Goal: Task Accomplishment & Management: Complete application form

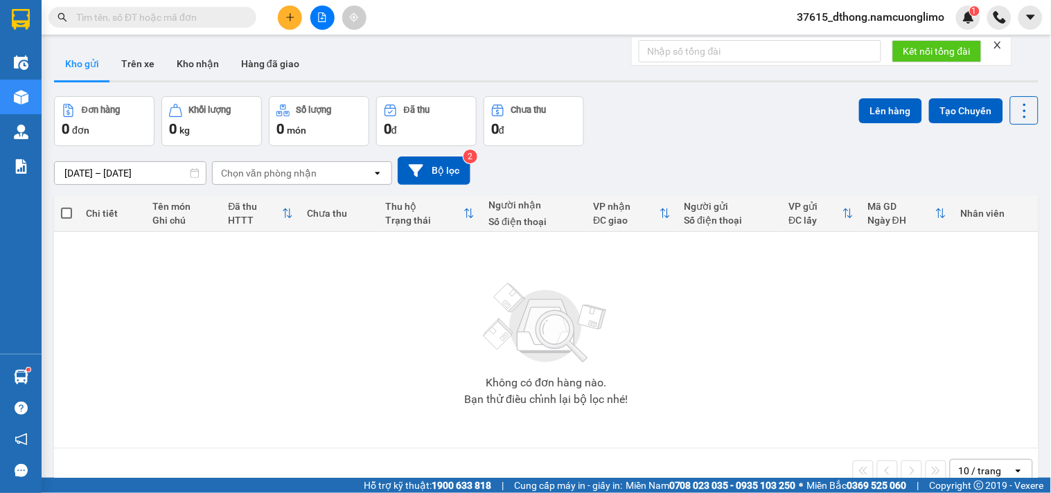
click at [287, 17] on icon "plus" at bounding box center [290, 17] width 8 height 1
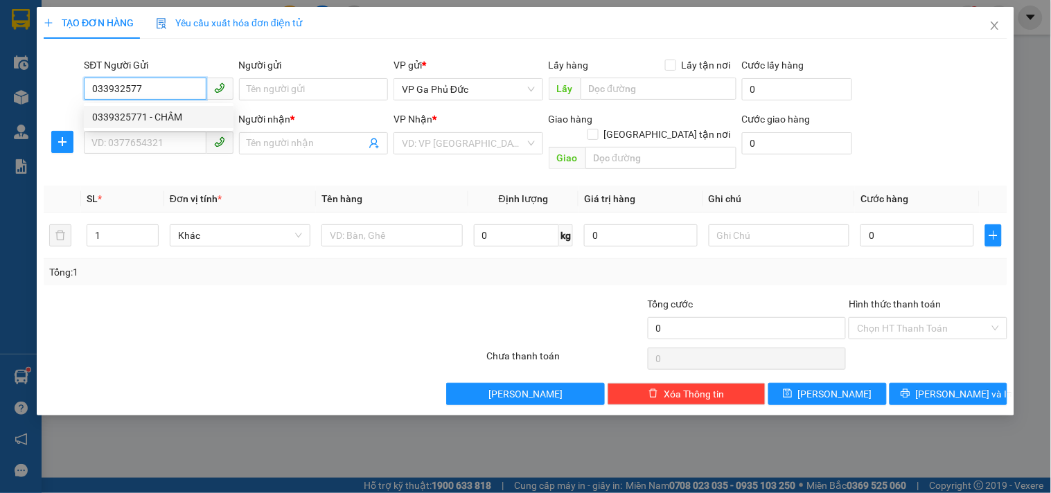
click at [176, 118] on div "0339325771 - CHÂM" at bounding box center [158, 116] width 133 height 15
type input "0339325771"
type input "CHÂM"
type input "0339325771"
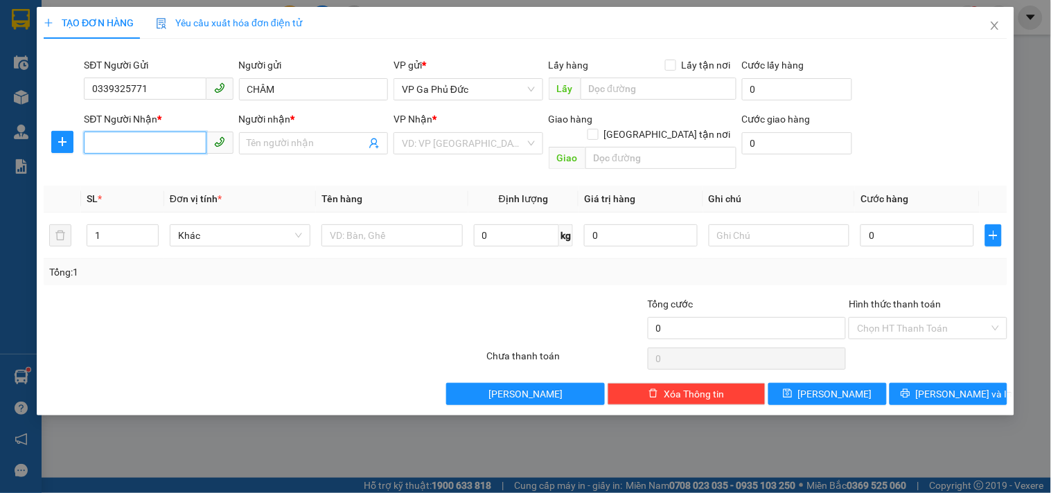
click at [166, 141] on input "SĐT Người Nhận *" at bounding box center [145, 143] width 122 height 22
click at [163, 187] on div "0978771469 - PHƯƠNG" at bounding box center [158, 193] width 133 height 15
type input "0978771469"
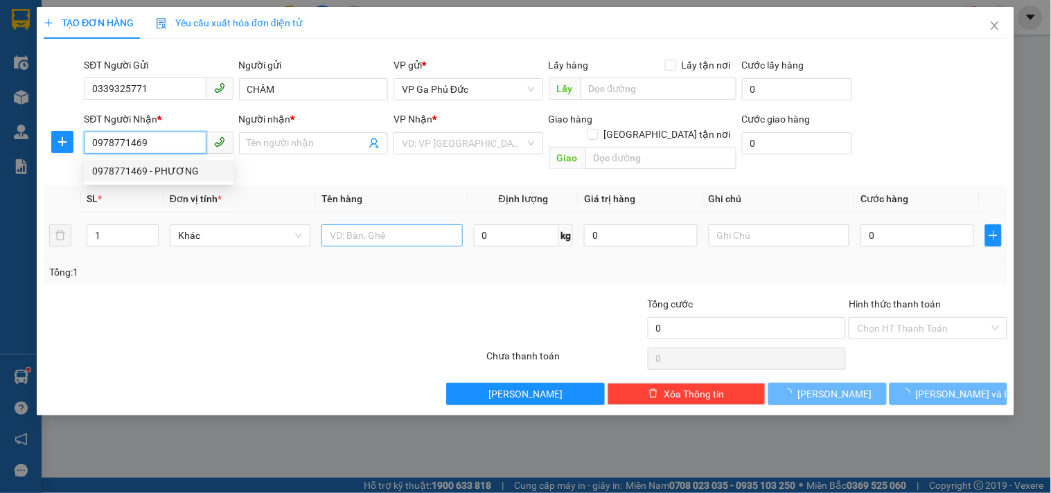
type input "PHƯƠNG"
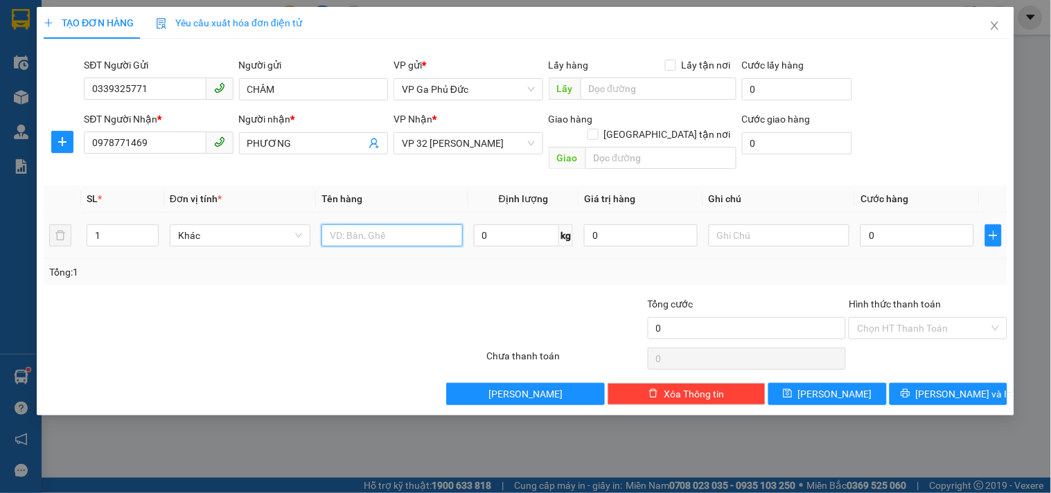
drag, startPoint x: 373, startPoint y: 217, endPoint x: 373, endPoint y: 206, distance: 10.4
click at [373, 224] on input "text" at bounding box center [391, 235] width 141 height 22
type input "HS"
click at [937, 224] on input "0" at bounding box center [917, 235] width 114 height 22
type input "3"
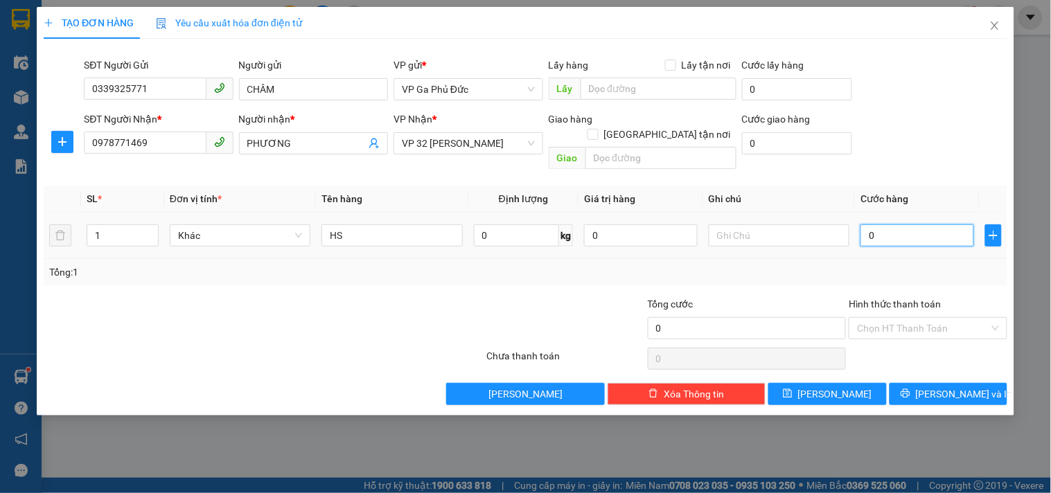
type input "3"
type input "30"
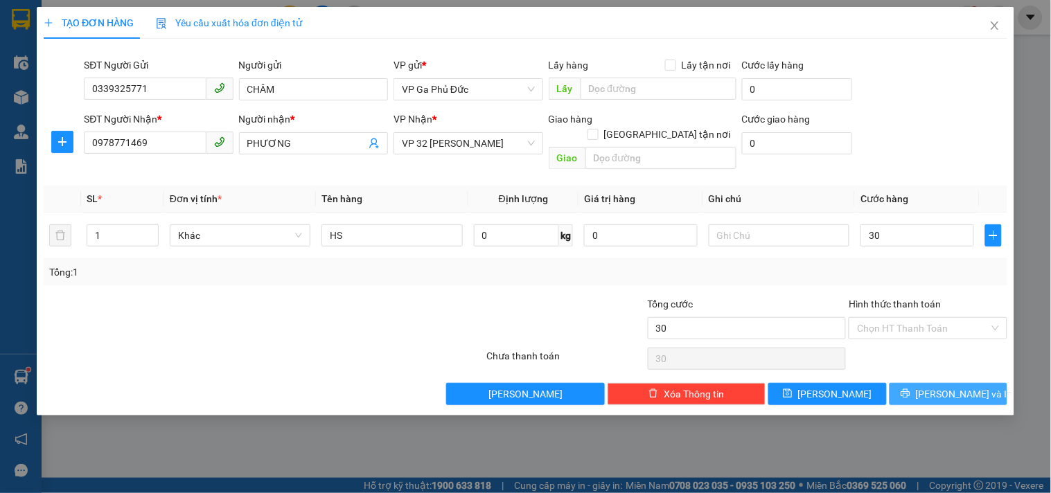
type input "30.000"
drag, startPoint x: 952, startPoint y: 386, endPoint x: 943, endPoint y: 376, distance: 13.2
click at [951, 386] on span "[PERSON_NAME] và In" at bounding box center [964, 393] width 97 height 15
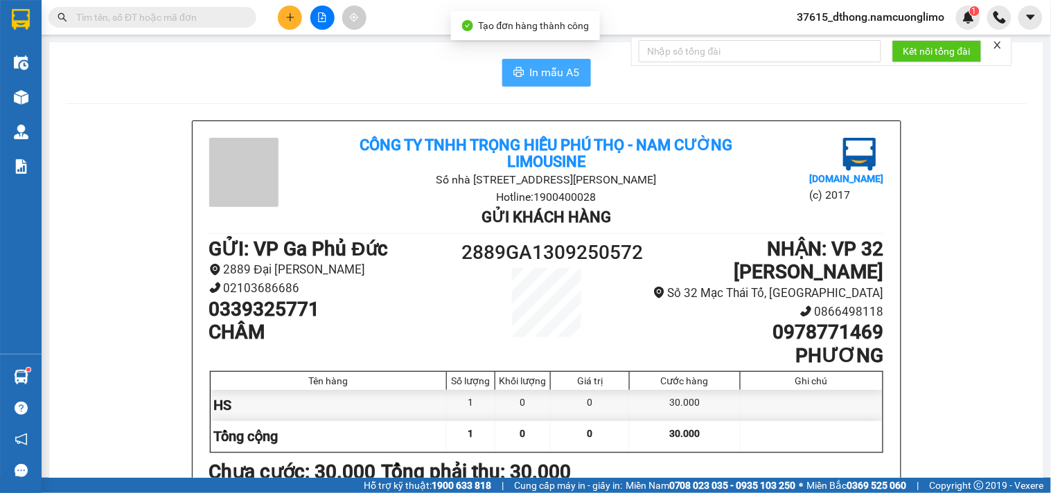
click at [565, 68] on span "In mẫu A5" at bounding box center [555, 72] width 50 height 17
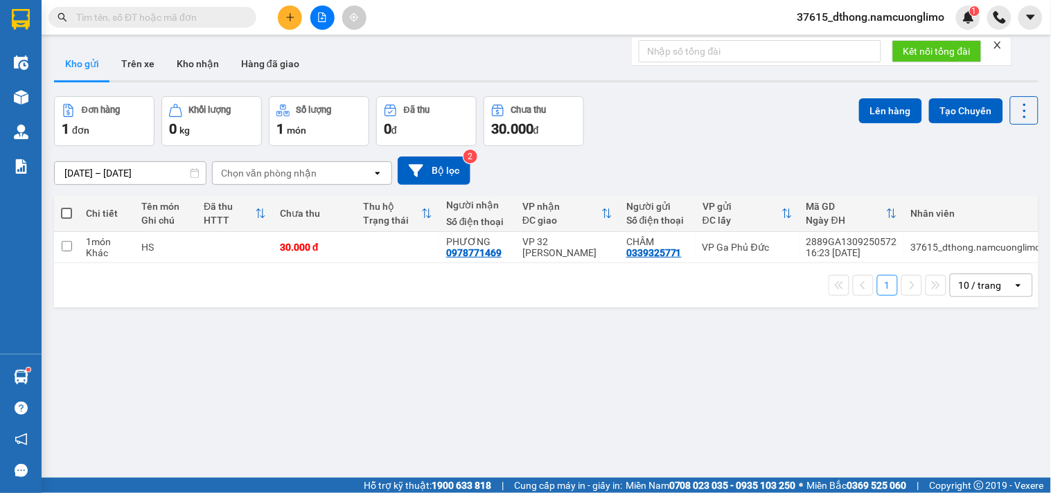
click at [286, 11] on button at bounding box center [290, 18] width 24 height 24
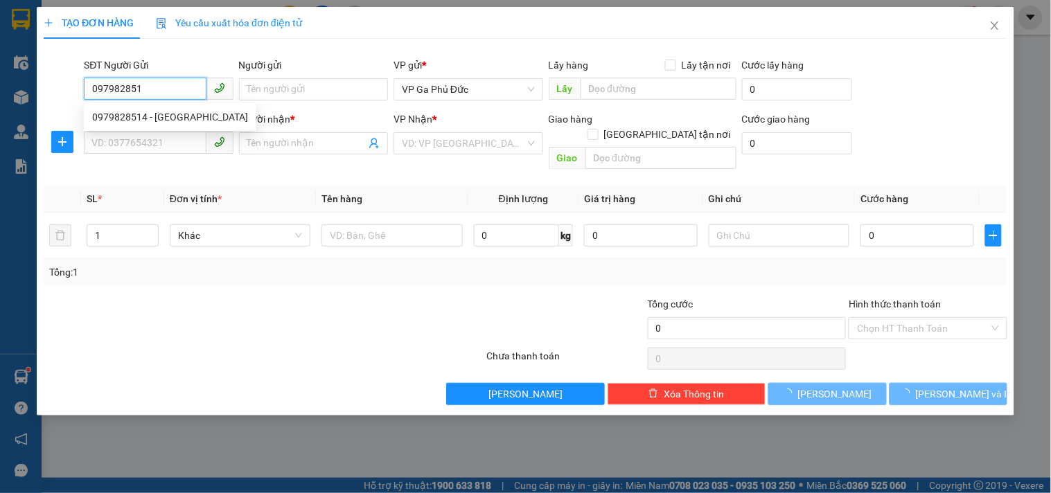
type input "0979828514"
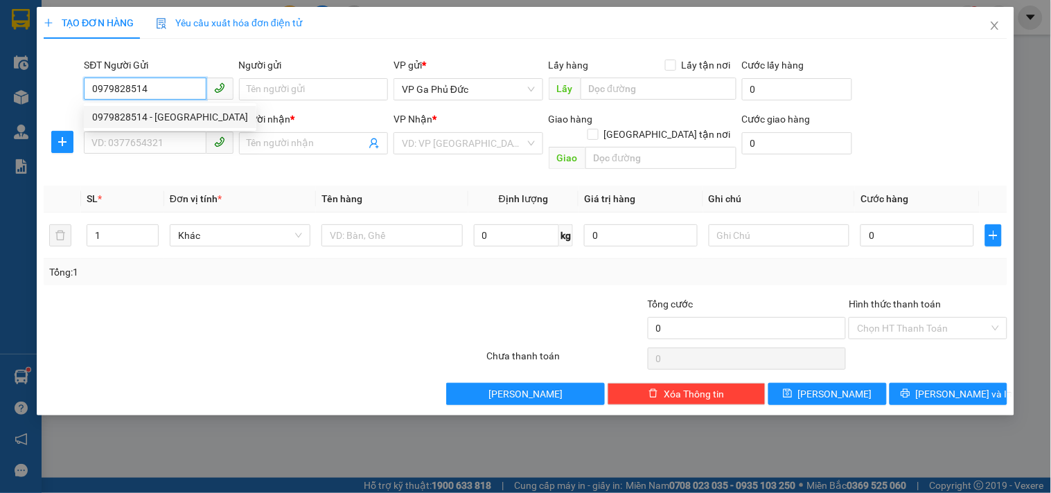
click at [130, 120] on div "0979828514 - [GEOGRAPHIC_DATA]" at bounding box center [170, 116] width 156 height 15
type input "NGA"
type input "0979828514"
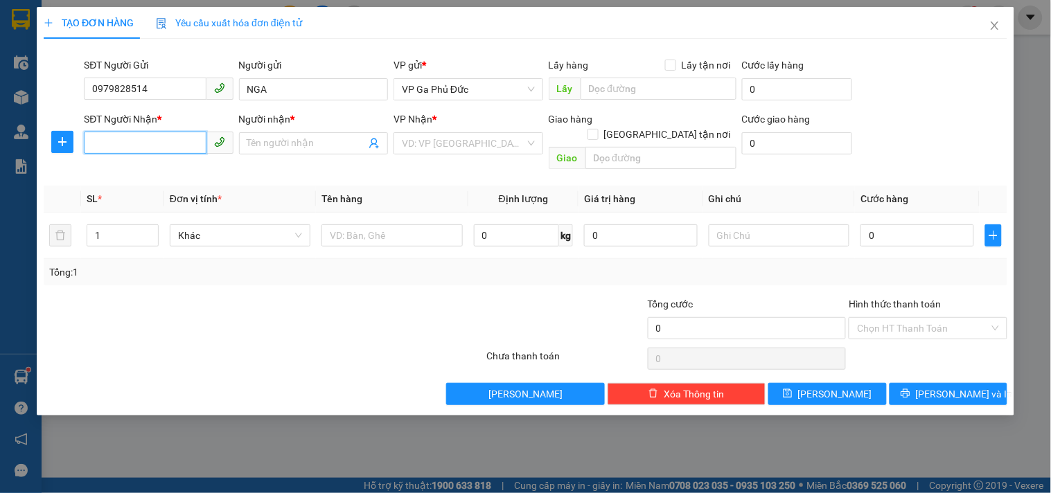
click at [181, 143] on input "SĐT Người Nhận *" at bounding box center [145, 143] width 122 height 22
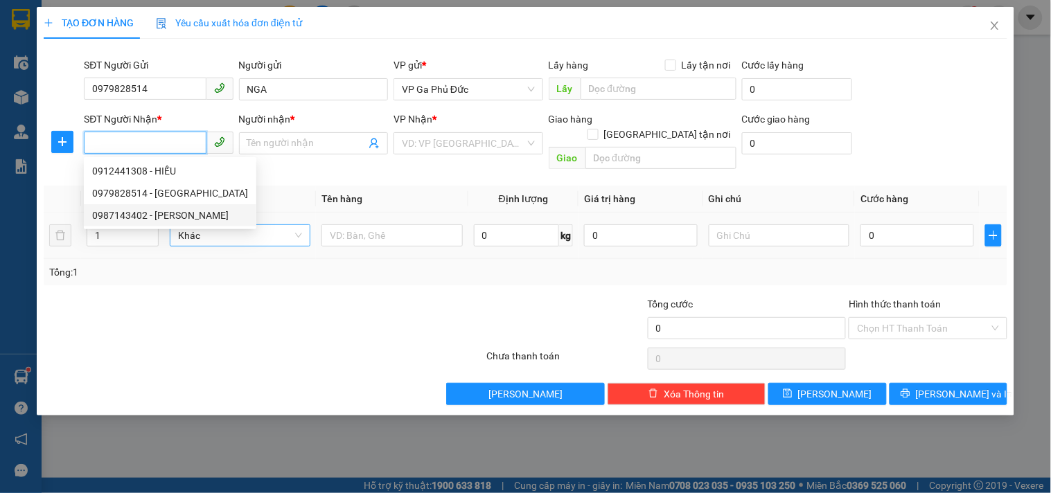
click at [187, 213] on div "0987143402 - [PERSON_NAME]" at bounding box center [170, 215] width 156 height 15
type input "0987143402"
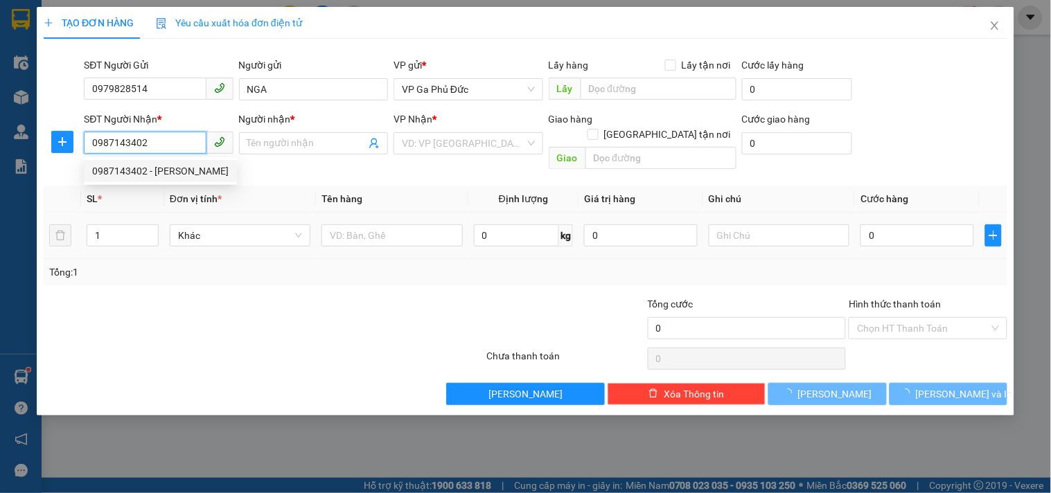
type input "[PERSON_NAME]"
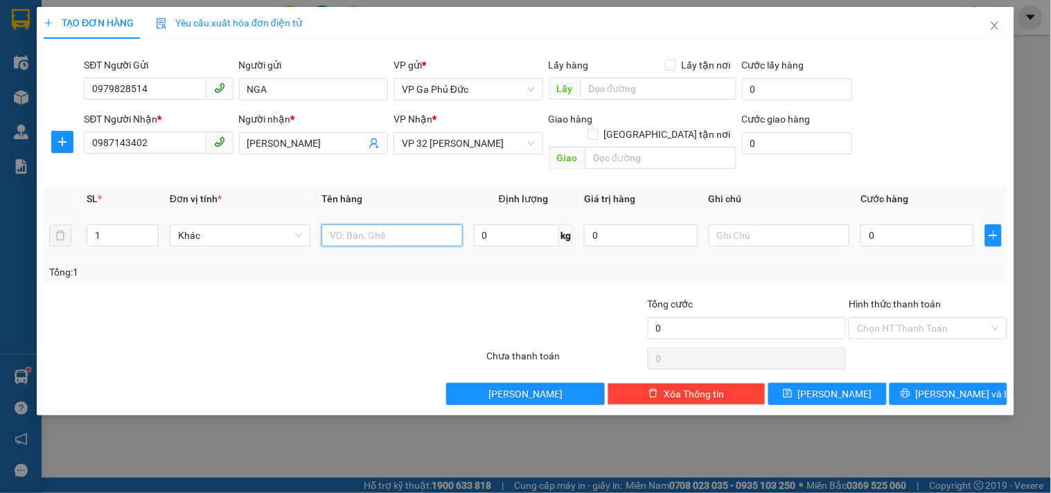
click at [353, 224] on input "text" at bounding box center [391, 235] width 141 height 22
type input "HS"
click at [927, 230] on input "0" at bounding box center [917, 235] width 114 height 22
type input "2"
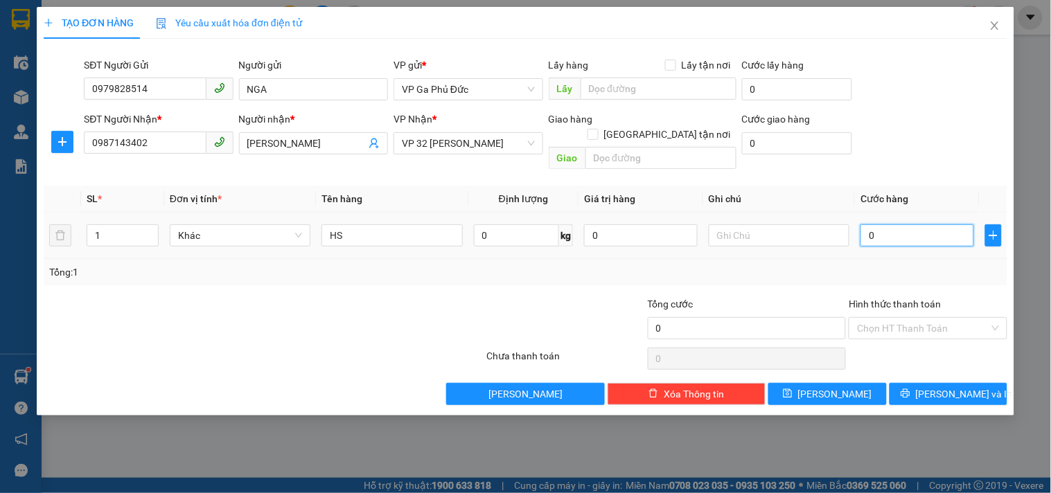
type input "2"
type input "20"
type input "20.000"
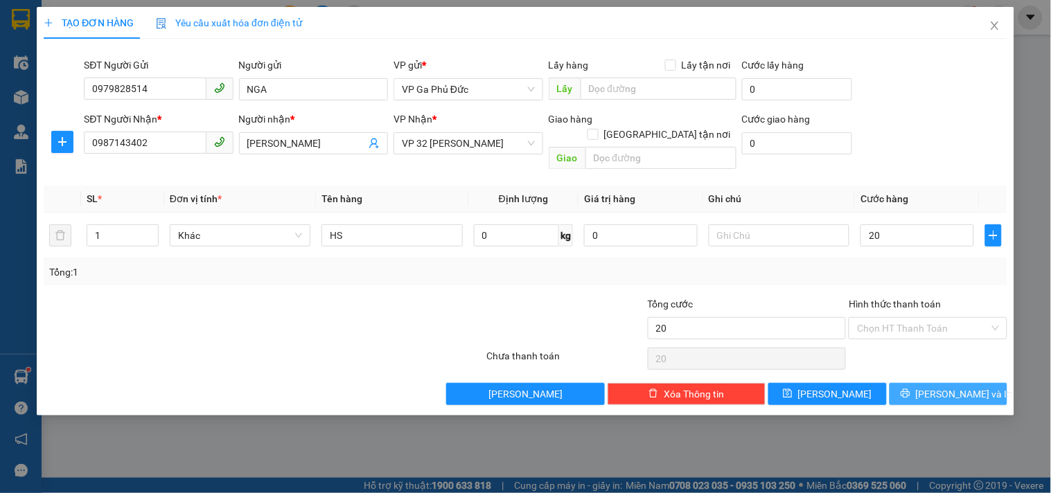
type input "20.000"
click at [947, 386] on span "[PERSON_NAME] và In" at bounding box center [964, 393] width 97 height 15
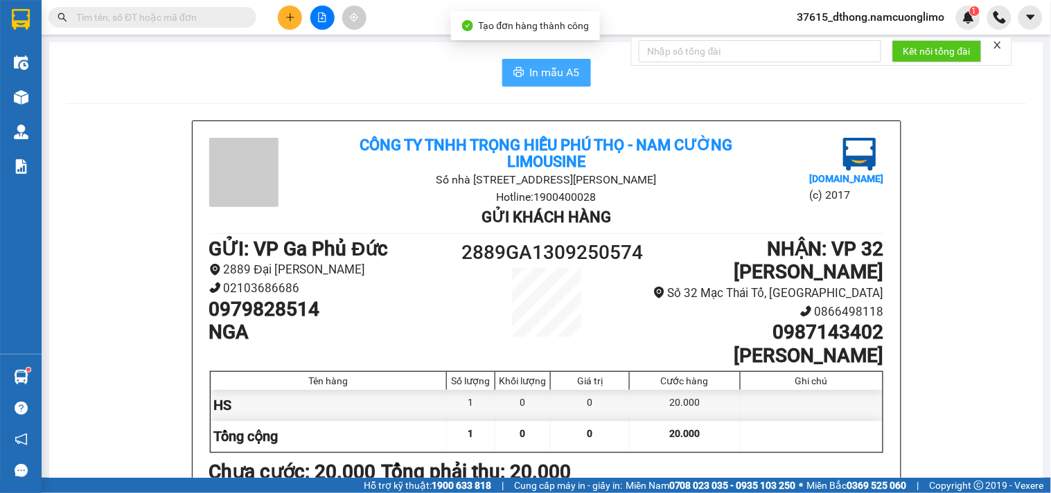
click at [567, 75] on span "In mẫu A5" at bounding box center [555, 72] width 50 height 17
